Goal: Find specific page/section: Find specific page/section

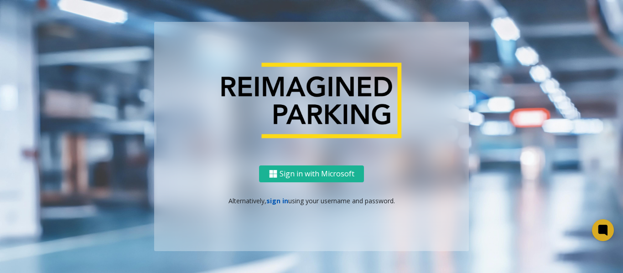
click at [281, 200] on link "sign in" at bounding box center [277, 201] width 22 height 9
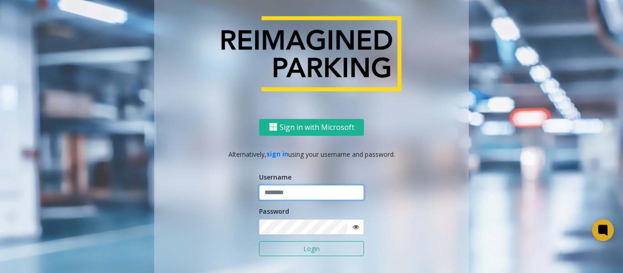
type input "*******"
click at [287, 247] on button "Login" at bounding box center [311, 249] width 105 height 16
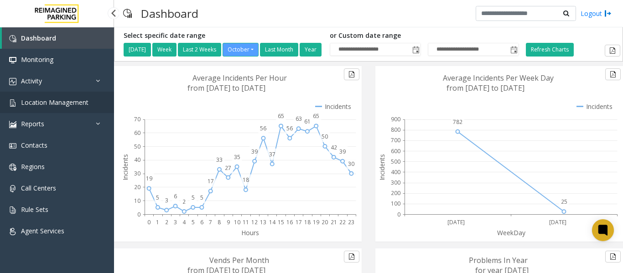
click at [91, 101] on link "Location Management" at bounding box center [57, 102] width 114 height 21
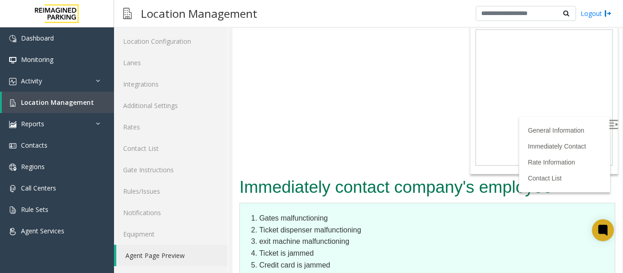
scroll to position [1450, 0]
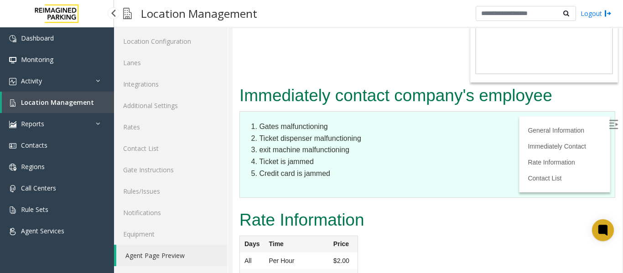
click at [80, 104] on span "Location Management" at bounding box center [57, 102] width 73 height 9
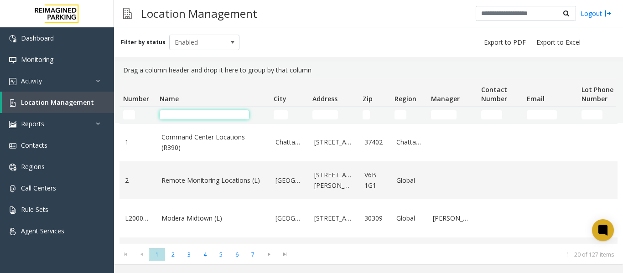
click at [195, 115] on input "Name Filter" at bounding box center [204, 114] width 89 height 9
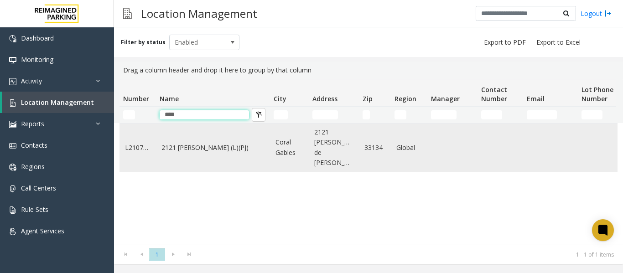
type input "****"
click at [202, 151] on td "2121 [PERSON_NAME] (L)(PJ)" at bounding box center [213, 148] width 114 height 48
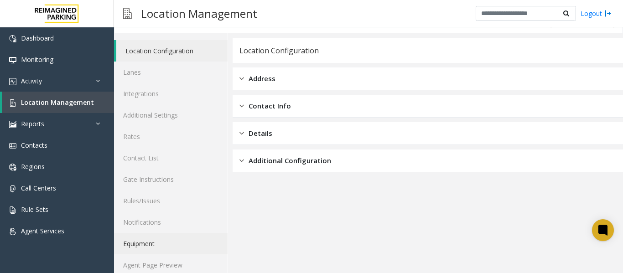
scroll to position [27, 0]
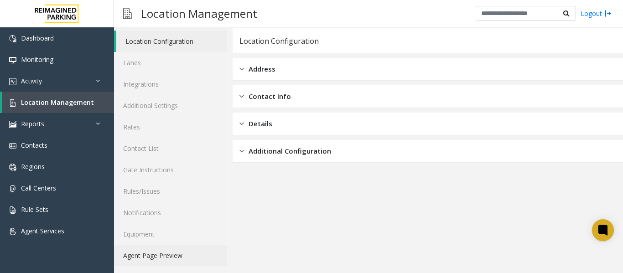
click at [172, 254] on link "Agent Page Preview" at bounding box center [171, 255] width 114 height 21
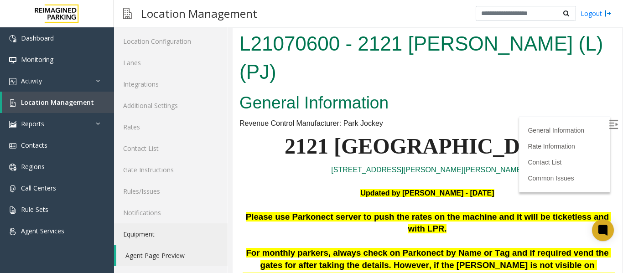
scroll to position [46, 0]
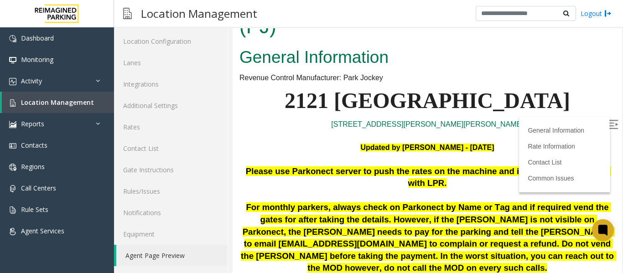
click at [609, 123] on img at bounding box center [613, 124] width 9 height 9
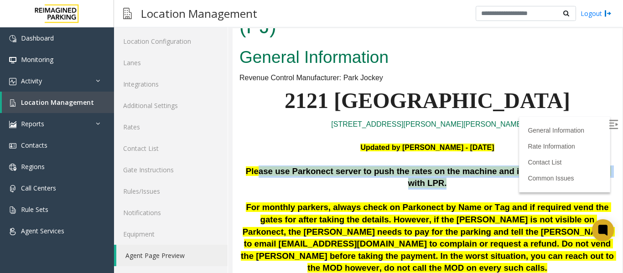
drag, startPoint x: 286, startPoint y: 143, endPoint x: 476, endPoint y: 156, distance: 190.7
click at [476, 166] on p "Please use Parkonect server to push the rates on the machine and it will be tic…" at bounding box center [427, 178] width 376 height 24
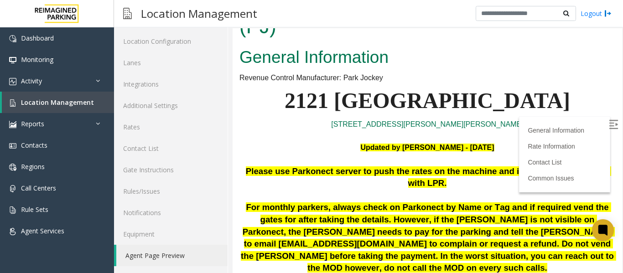
click at [553, 88] on p "2121 Ponce" at bounding box center [427, 100] width 376 height 35
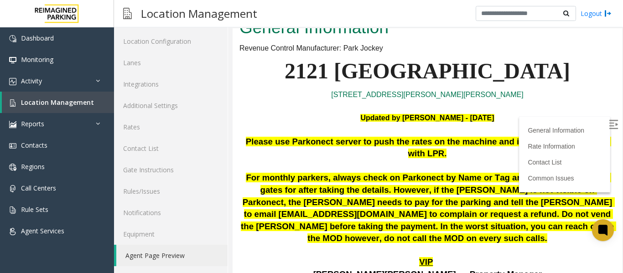
scroll to position [91, 0]
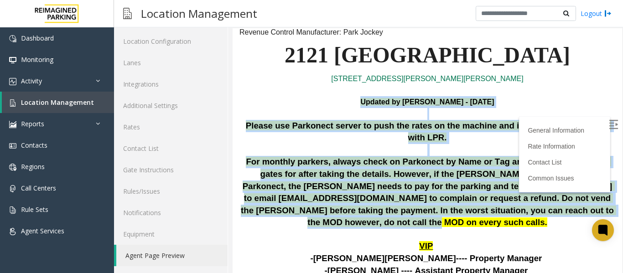
drag, startPoint x: 526, startPoint y: 196, endPoint x: 236, endPoint y: 75, distance: 314.3
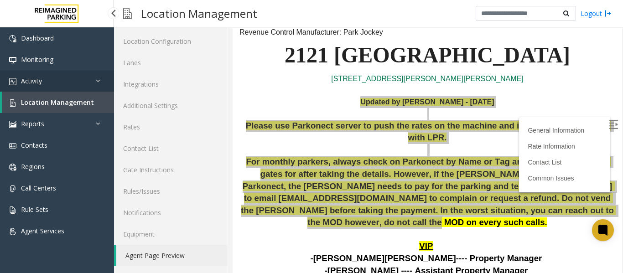
click at [36, 77] on span "Activity" at bounding box center [31, 81] width 21 height 9
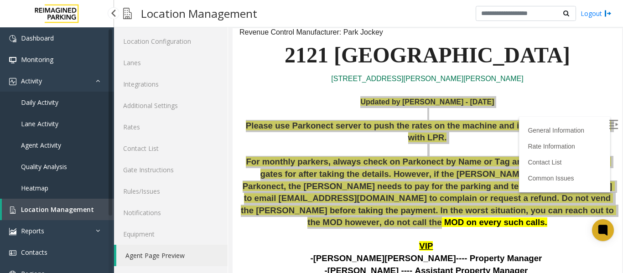
click at [20, 101] on link "Daily Activity" at bounding box center [57, 102] width 114 height 21
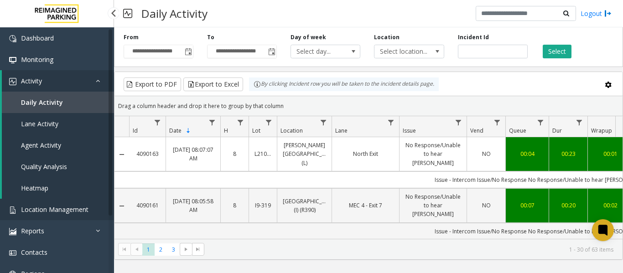
click at [74, 208] on span "Location Management" at bounding box center [55, 209] width 68 height 9
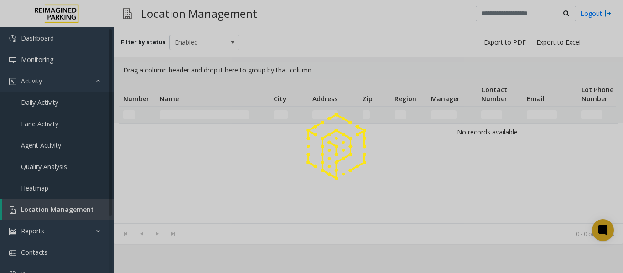
click at [188, 115] on div at bounding box center [311, 136] width 623 height 273
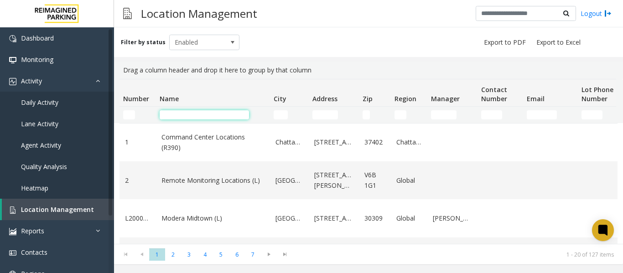
click at [188, 115] on input "Name Filter" at bounding box center [204, 114] width 89 height 9
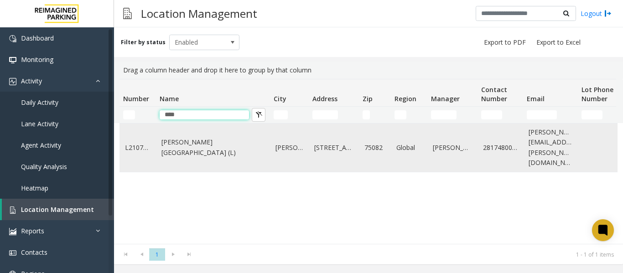
type input "****"
click at [167, 145] on link "Eisemann Center (L)" at bounding box center [212, 147] width 103 height 21
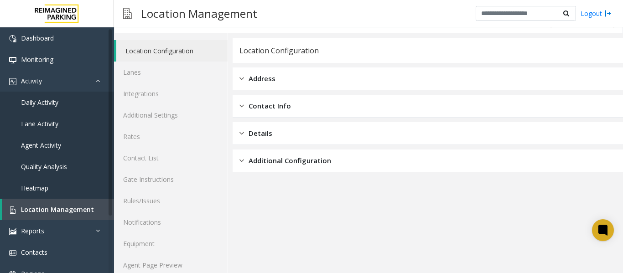
scroll to position [27, 0]
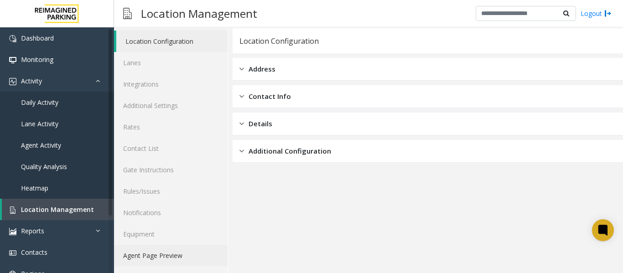
click at [170, 263] on link "Agent Page Preview" at bounding box center [171, 255] width 114 height 21
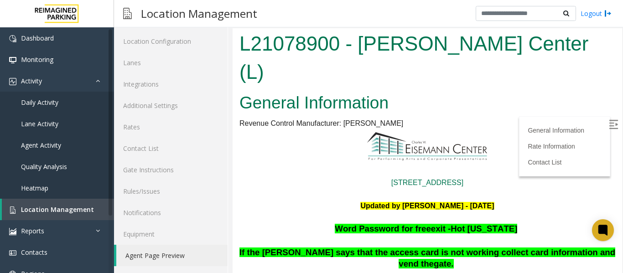
scroll to position [46, 0]
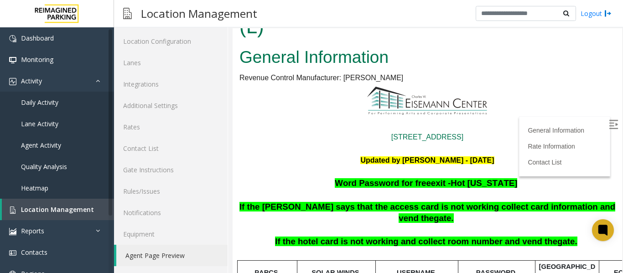
click at [609, 125] on img at bounding box center [613, 124] width 9 height 9
click at [59, 106] on link "Daily Activity" at bounding box center [57, 102] width 114 height 21
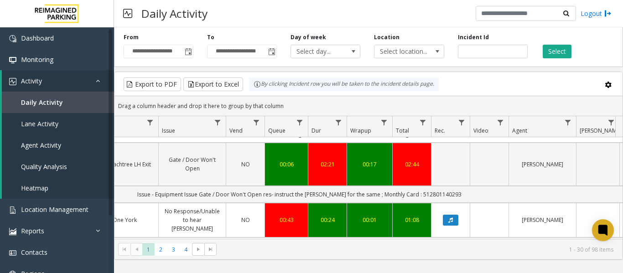
scroll to position [0, 336]
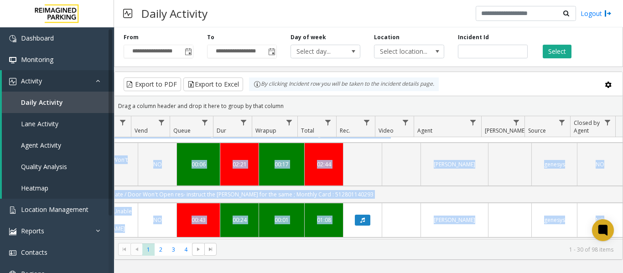
drag, startPoint x: 423, startPoint y: 216, endPoint x: 622, endPoint y: 219, distance: 199.4
click at [622, 219] on div "4090198 Oct 1, 2025 09:00:10 AM 9 L21078900 Eisemann Center (L) North Exit Hote…" at bounding box center [369, 194] width 508 height 114
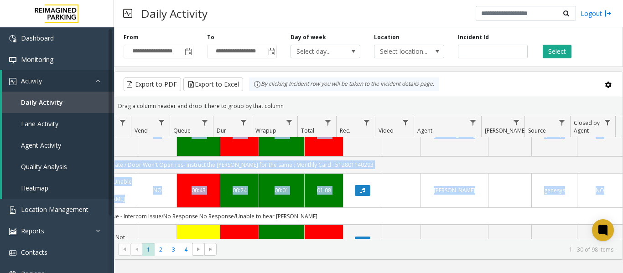
scroll to position [91, 336]
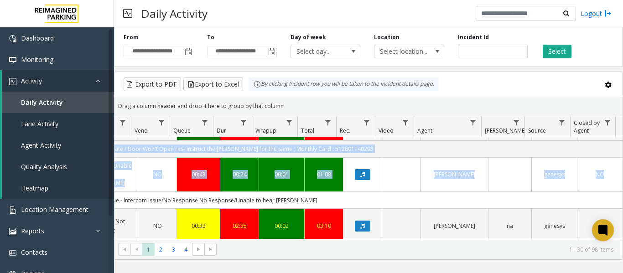
click at [557, 243] on td "'Issue - Payment Issue debit Card Not Reading resoln:- Took details vended as p…" at bounding box center [211, 251] width 822 height 17
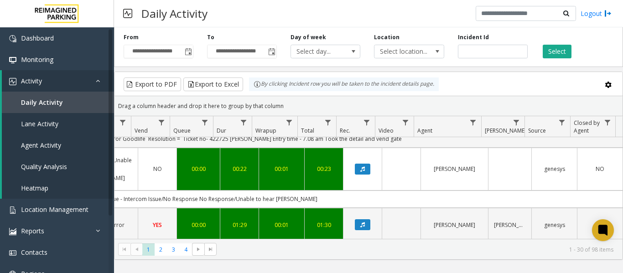
scroll to position [639, 336]
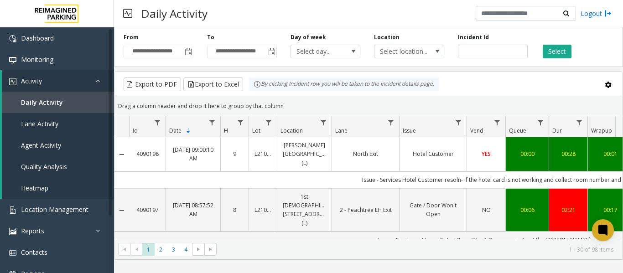
scroll to position [639, 336]
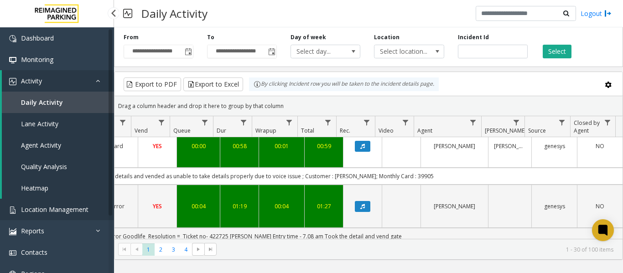
click at [42, 215] on link "Location Management" at bounding box center [57, 209] width 114 height 21
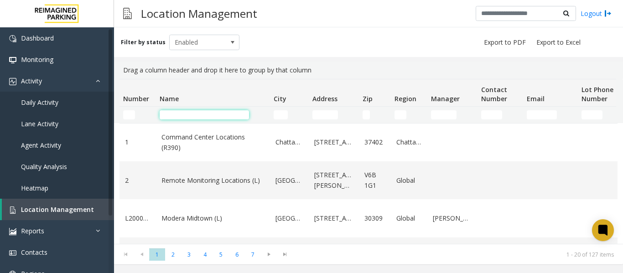
click at [178, 114] on input "Name Filter" at bounding box center [204, 114] width 89 height 9
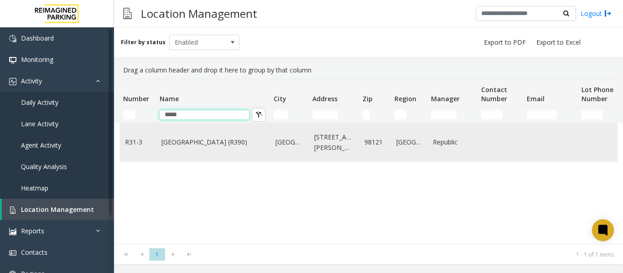
type input "****"
click at [209, 146] on link "Bell Street Garage (R390)" at bounding box center [212, 142] width 103 height 10
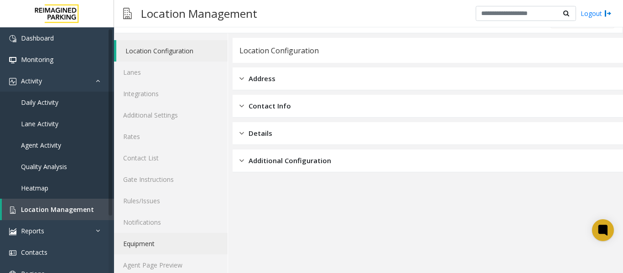
scroll to position [27, 0]
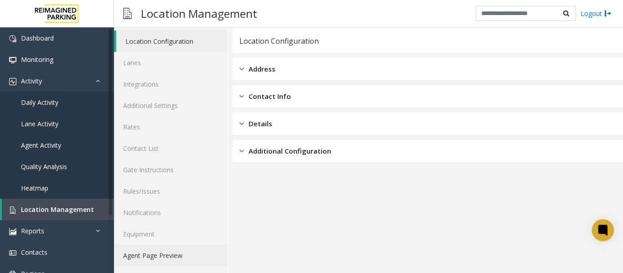
click at [153, 254] on link "Agent Page Preview" at bounding box center [171, 255] width 114 height 21
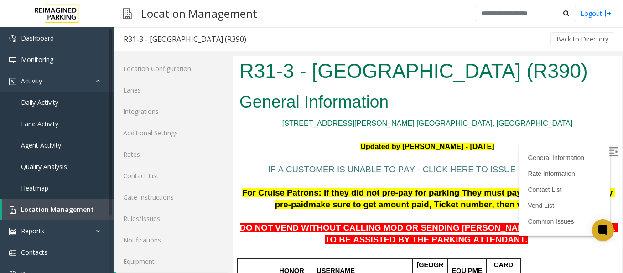
click at [528, 113] on h2 "General Information" at bounding box center [427, 102] width 376 height 24
click at [609, 152] on img at bounding box center [613, 151] width 9 height 9
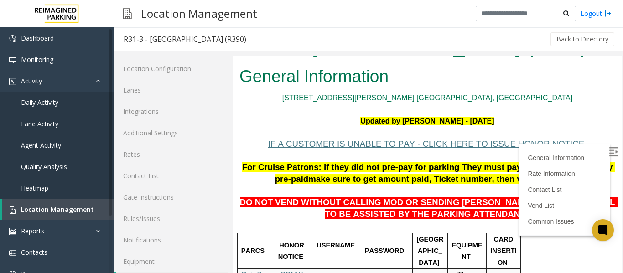
scroll to position [46, 0]
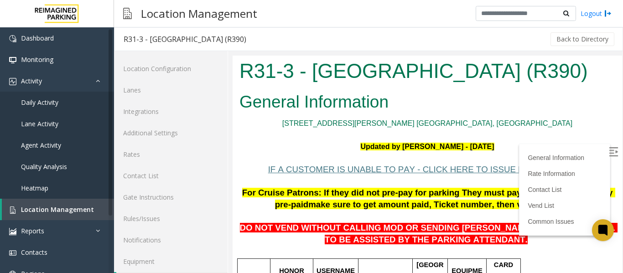
scroll to position [46, 0]
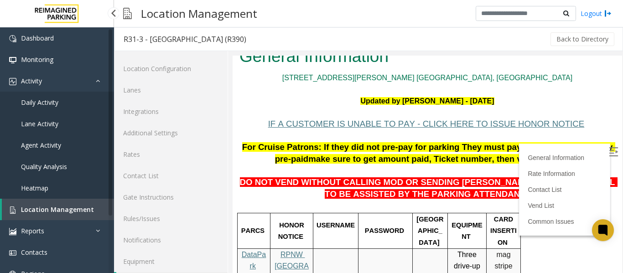
click at [47, 108] on link "Daily Activity" at bounding box center [57, 102] width 114 height 21
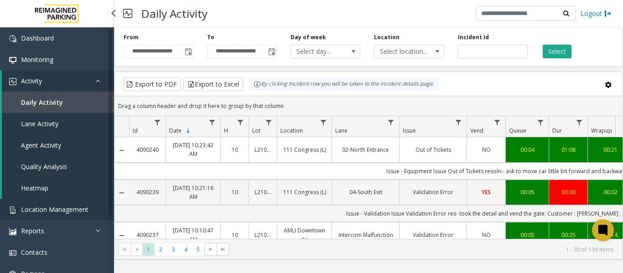
click at [46, 206] on span "Location Management" at bounding box center [55, 209] width 68 height 9
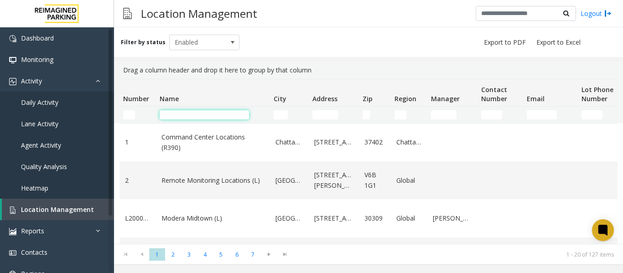
click at [187, 115] on input "Name Filter" at bounding box center [204, 114] width 89 height 9
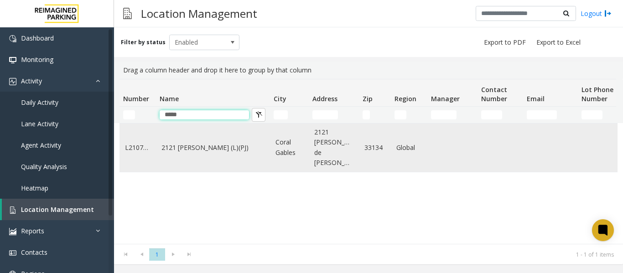
type input "*****"
click at [195, 151] on td "2121 [PERSON_NAME] (L)(PJ)" at bounding box center [213, 148] width 114 height 48
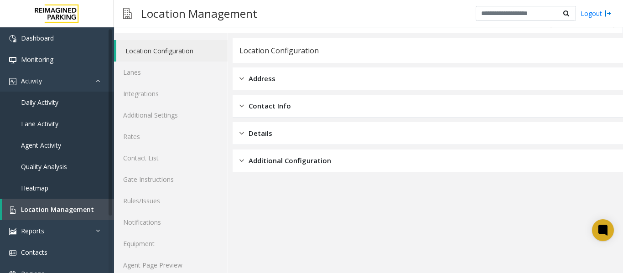
scroll to position [27, 0]
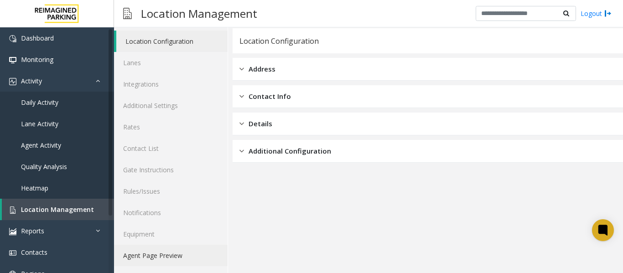
click at [177, 261] on link "Agent Page Preview" at bounding box center [171, 255] width 114 height 21
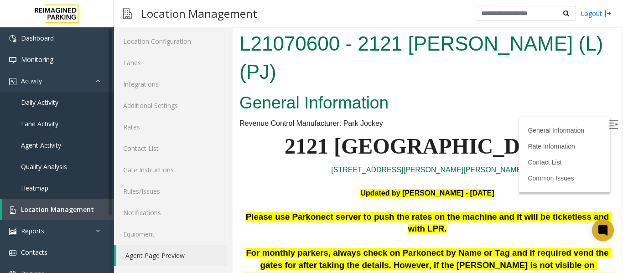
scroll to position [91, 0]
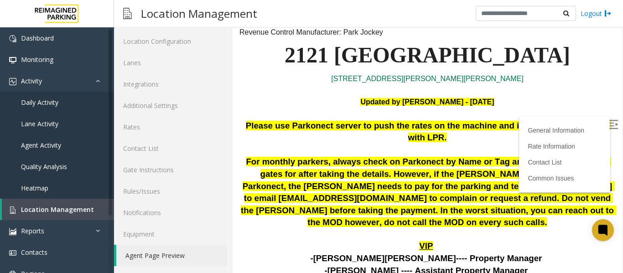
click at [609, 120] on img at bounding box center [613, 124] width 9 height 9
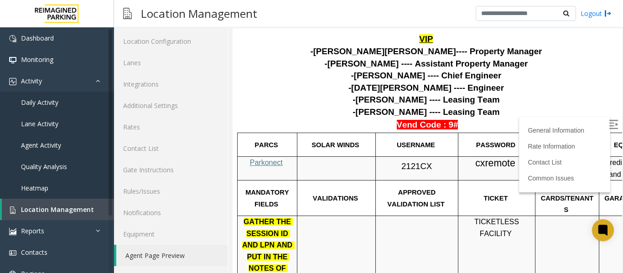
scroll to position [319, 0]
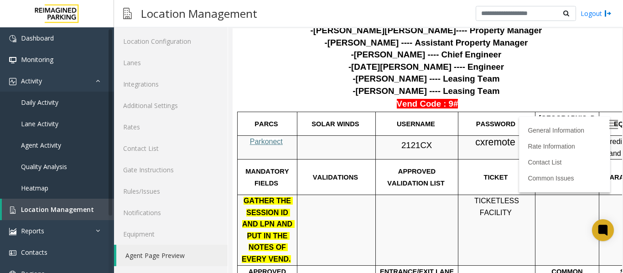
click at [259, 138] on span "Parkonect" at bounding box center [266, 142] width 33 height 8
click at [39, 211] on span "Location Management" at bounding box center [57, 209] width 73 height 9
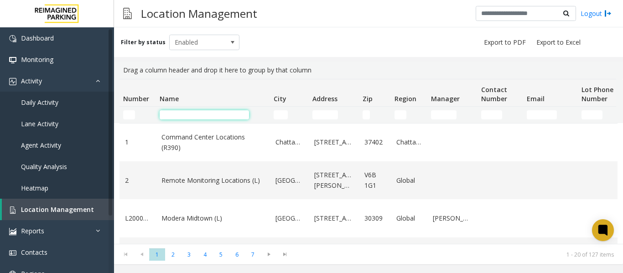
click at [173, 114] on input "Name Filter" at bounding box center [204, 114] width 89 height 9
click at [42, 101] on span "Daily Activity" at bounding box center [39, 102] width 37 height 9
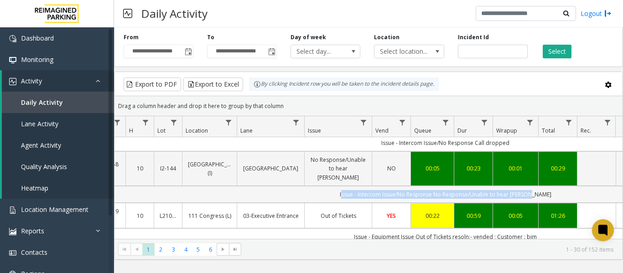
drag, startPoint x: 414, startPoint y: 173, endPoint x: 609, endPoint y: 172, distance: 194.3
click at [609, 186] on td "Issue - Intercom Issue/No Response No Response/Unable to hear parker" at bounding box center [445, 194] width 822 height 17
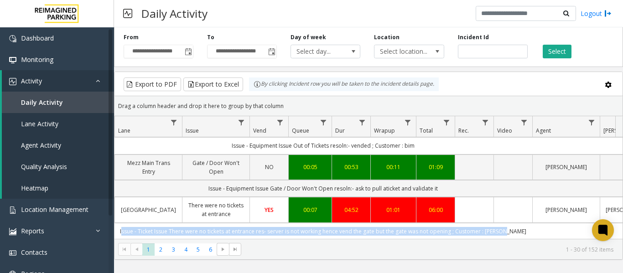
scroll to position [0, 282]
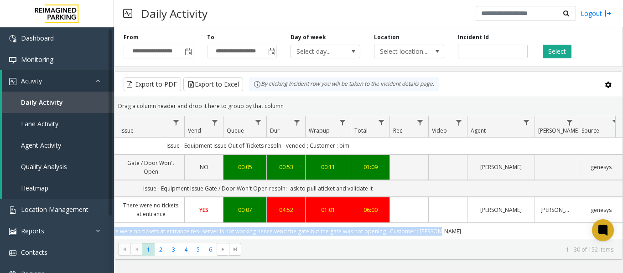
drag, startPoint x: 247, startPoint y: 212, endPoint x: 564, endPoint y: 213, distance: 317.1
click at [564, 223] on td "Issue - Ticket Issue There were no tickets at entrance res- server is not worki…" at bounding box center [258, 231] width 822 height 17
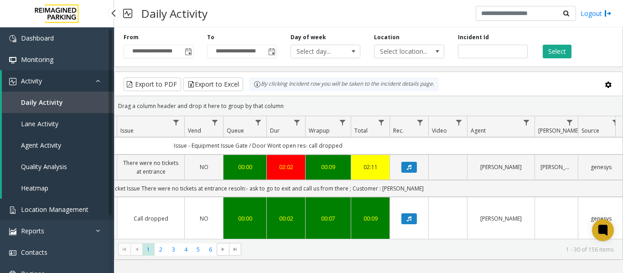
click at [68, 211] on span "Location Management" at bounding box center [55, 209] width 68 height 9
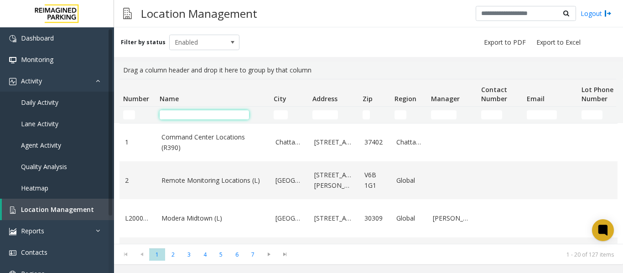
click at [183, 115] on input "Name Filter" at bounding box center [204, 114] width 89 height 9
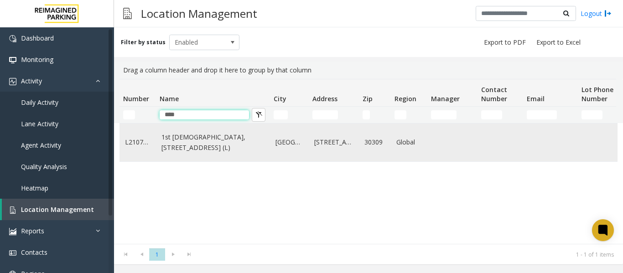
type input "****"
click at [195, 145] on link "1st Presbyterian, 1337 Peachtree St (L)" at bounding box center [212, 142] width 103 height 21
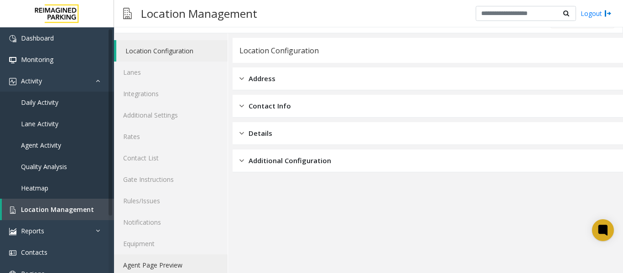
scroll to position [27, 0]
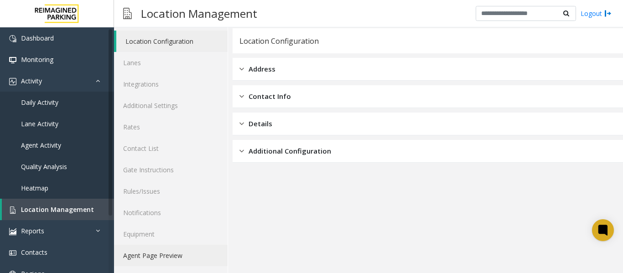
click at [159, 255] on link "Agent Page Preview" at bounding box center [171, 255] width 114 height 21
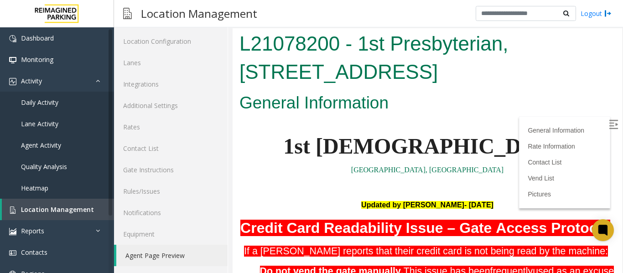
click at [444, 14] on div "Location Management Logout" at bounding box center [368, 13] width 509 height 27
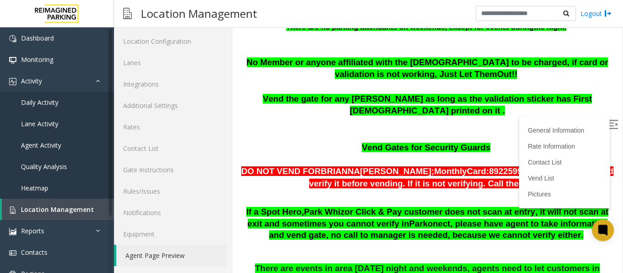
click at [609, 125] on img at bounding box center [613, 124] width 9 height 9
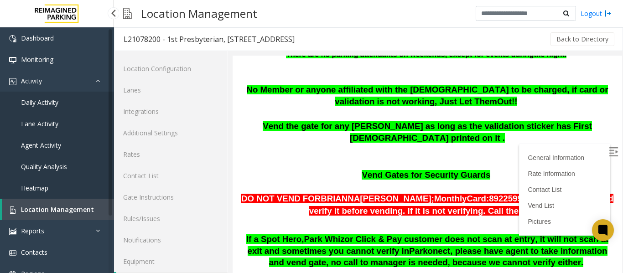
scroll to position [27, 0]
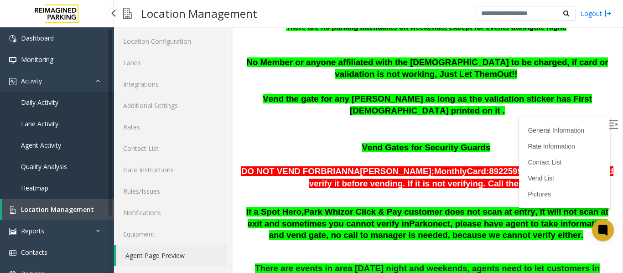
click at [56, 209] on span "Location Management" at bounding box center [57, 209] width 73 height 9
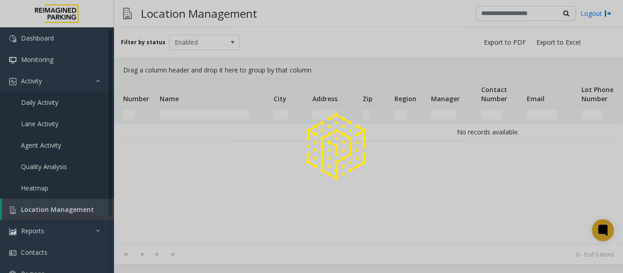
click at [181, 115] on div at bounding box center [311, 136] width 623 height 273
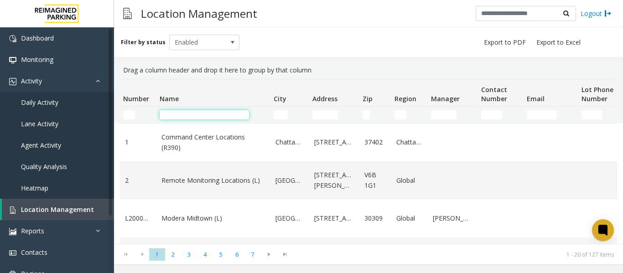
click at [181, 115] on input "Name Filter" at bounding box center [204, 114] width 89 height 9
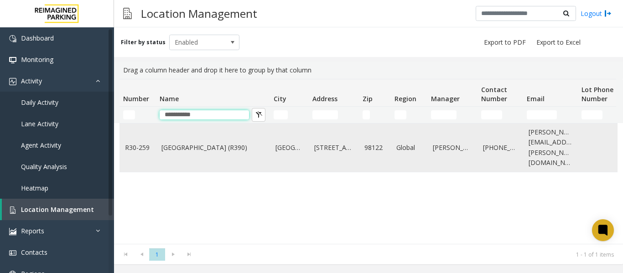
type input "**********"
click at [209, 147] on link "[GEOGRAPHIC_DATA] (R390)" at bounding box center [212, 148] width 103 height 10
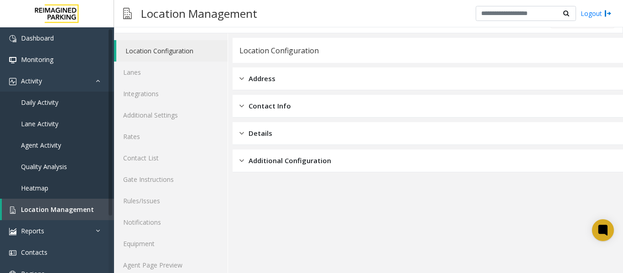
scroll to position [27, 0]
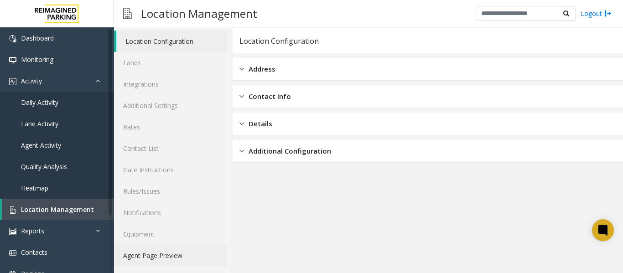
click at [184, 253] on link "Agent Page Preview" at bounding box center [171, 255] width 114 height 21
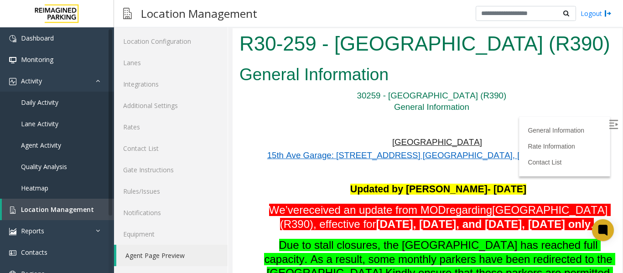
scroll to position [846, 0]
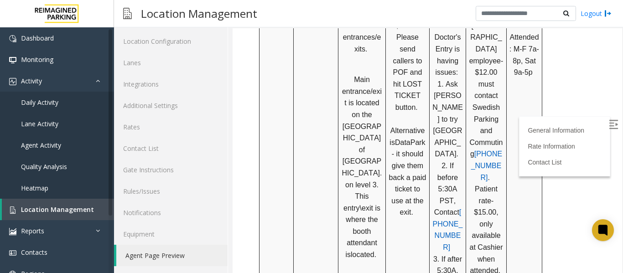
click at [609, 125] on img at bounding box center [613, 124] width 9 height 9
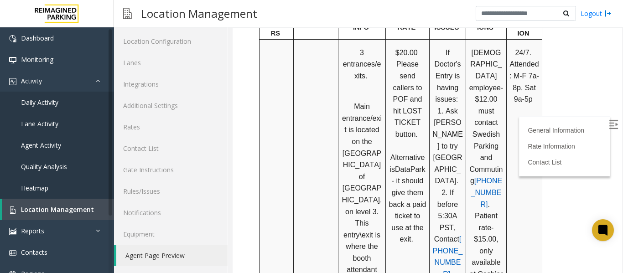
scroll to position [859, 0]
